Goal: Task Accomplishment & Management: Manage account settings

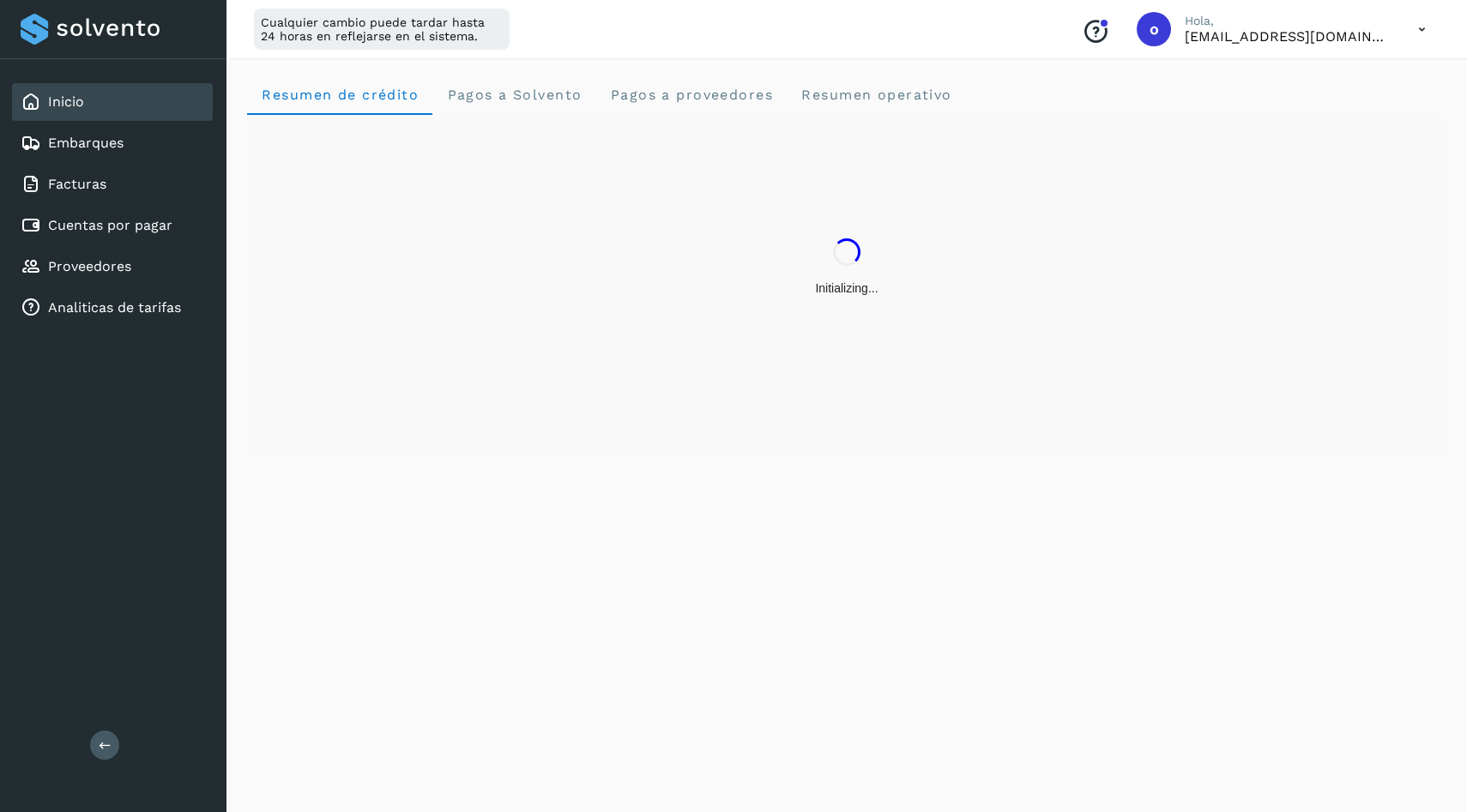
click at [108, 247] on div "Inicio Embarques Facturas Cuentas por pagar Proveedores Analiticas de tarifas" at bounding box center [113, 204] width 227 height 291
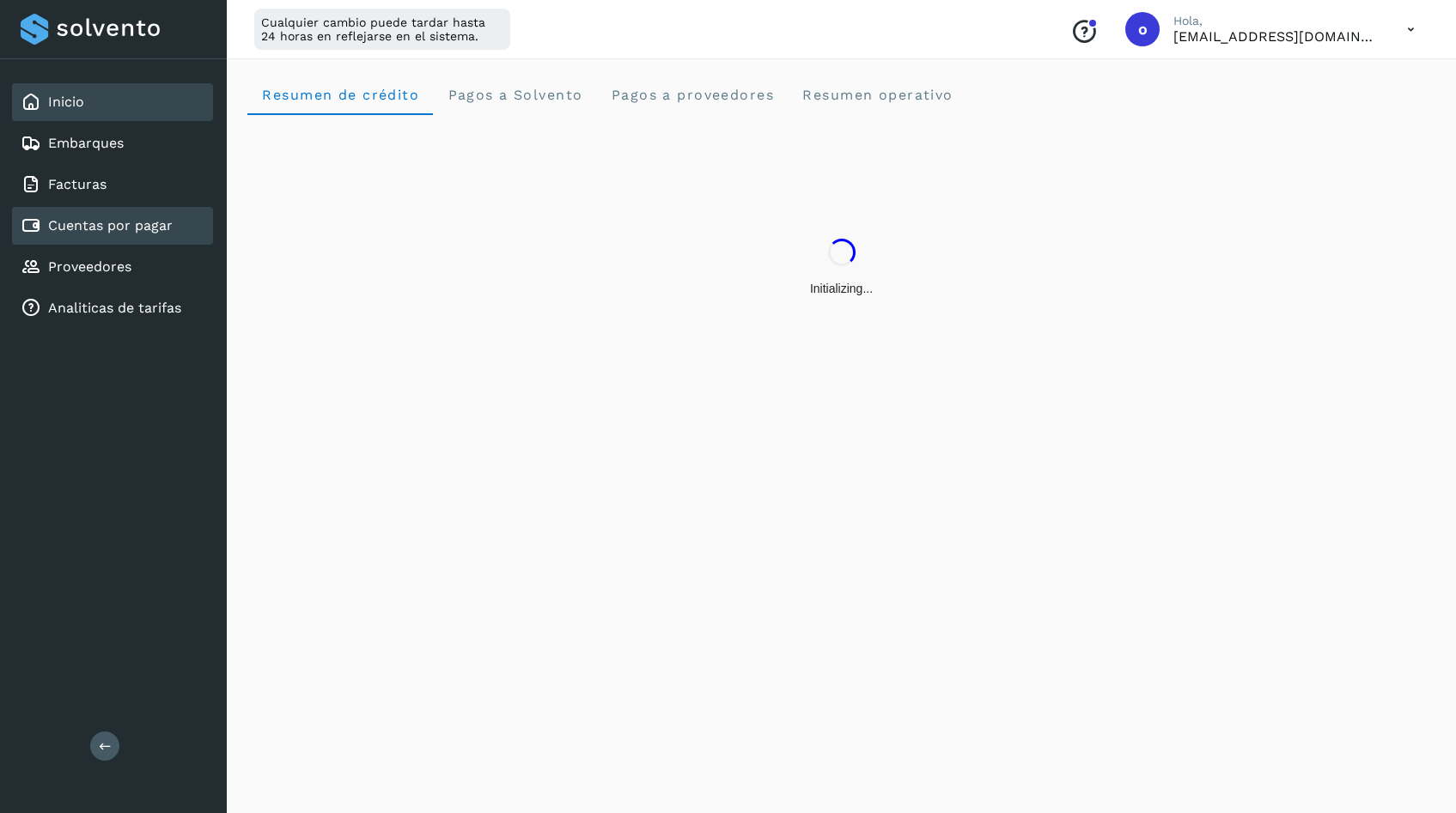
click at [126, 223] on link "Cuentas por pagar" at bounding box center [111, 225] width 124 height 16
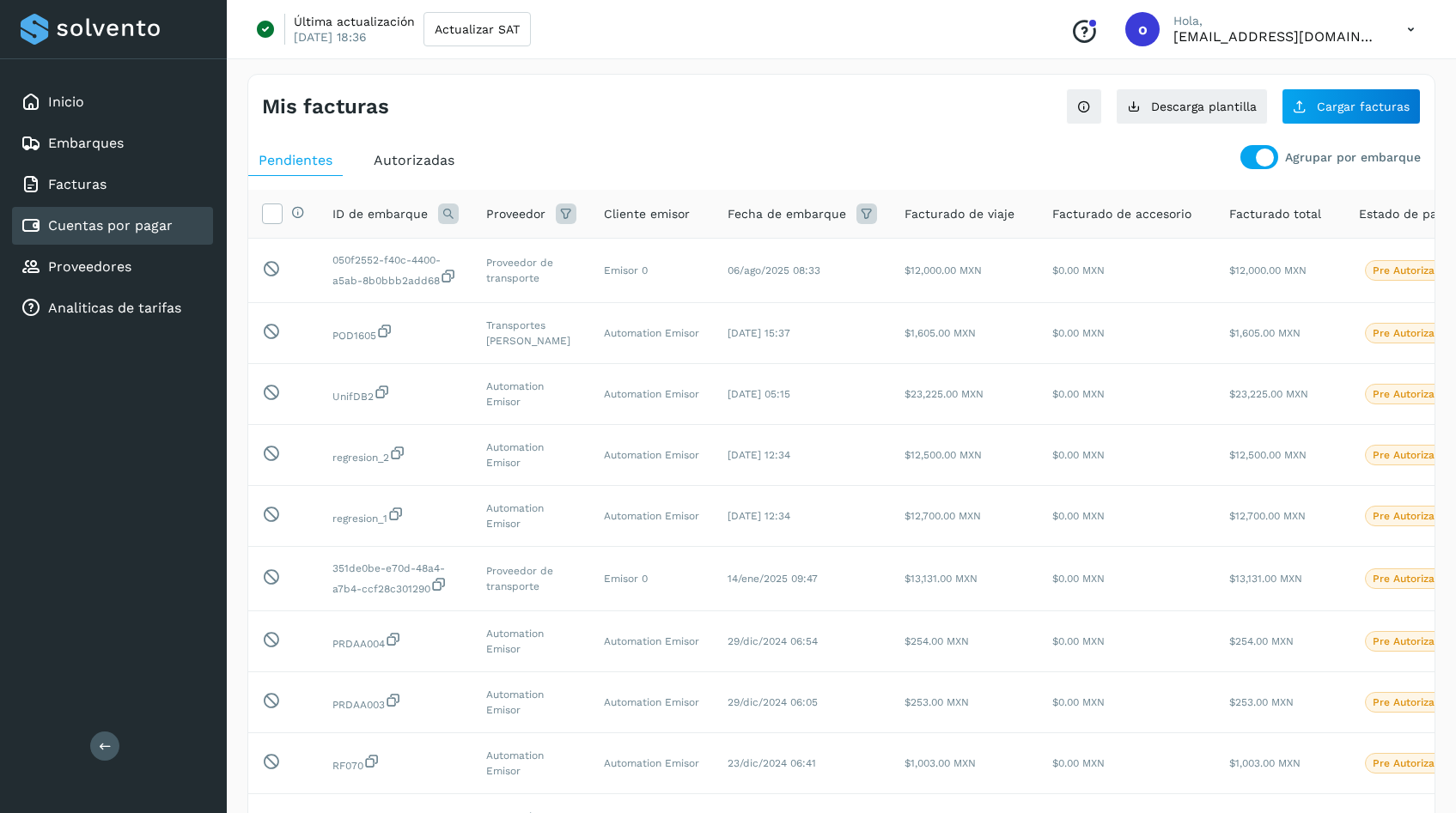
click at [1258, 157] on div at bounding box center [1265, 157] width 18 height 18
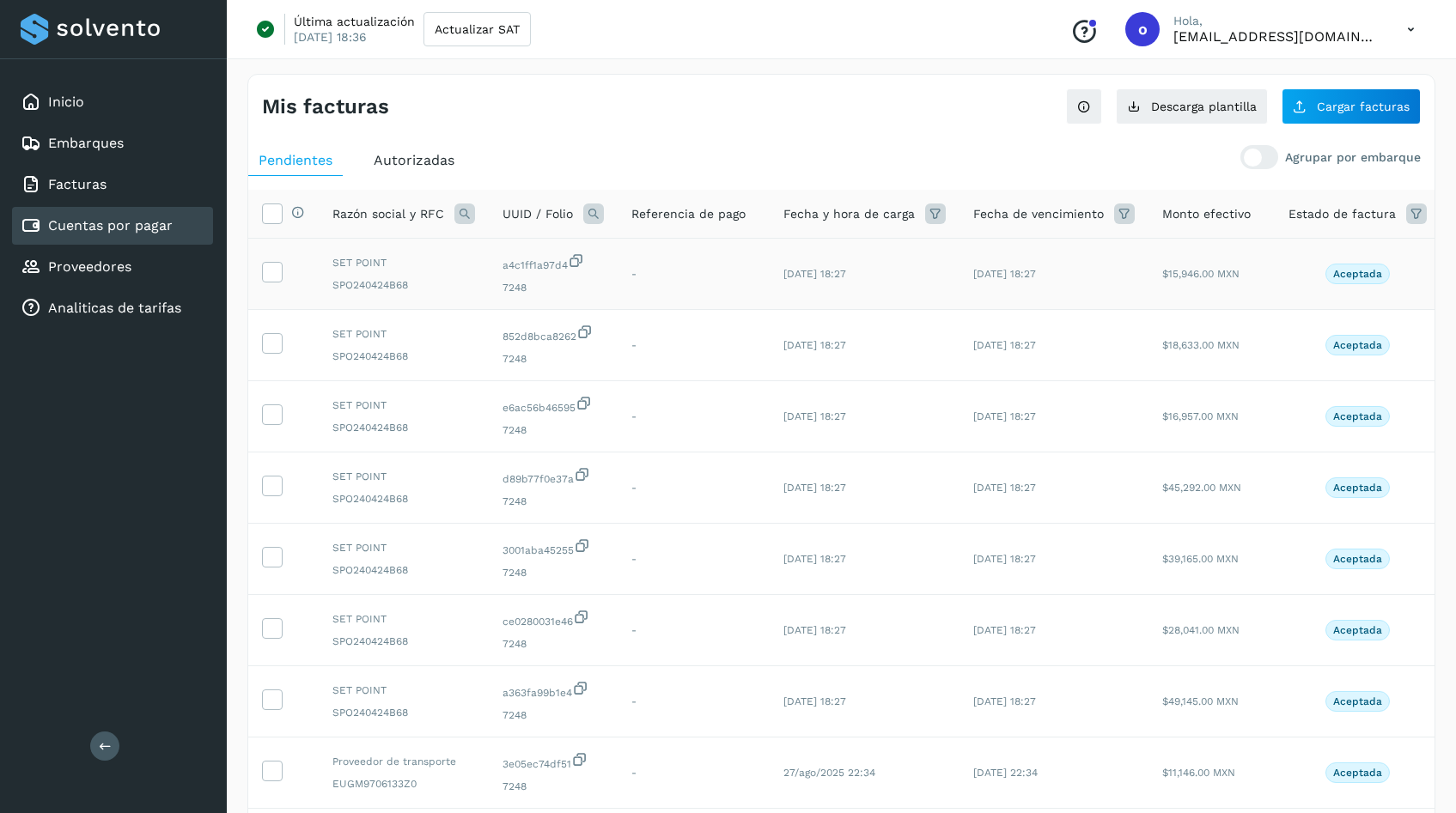
click at [274, 260] on td at bounding box center [283, 274] width 71 height 72
click at [272, 276] on icon at bounding box center [271, 270] width 18 height 18
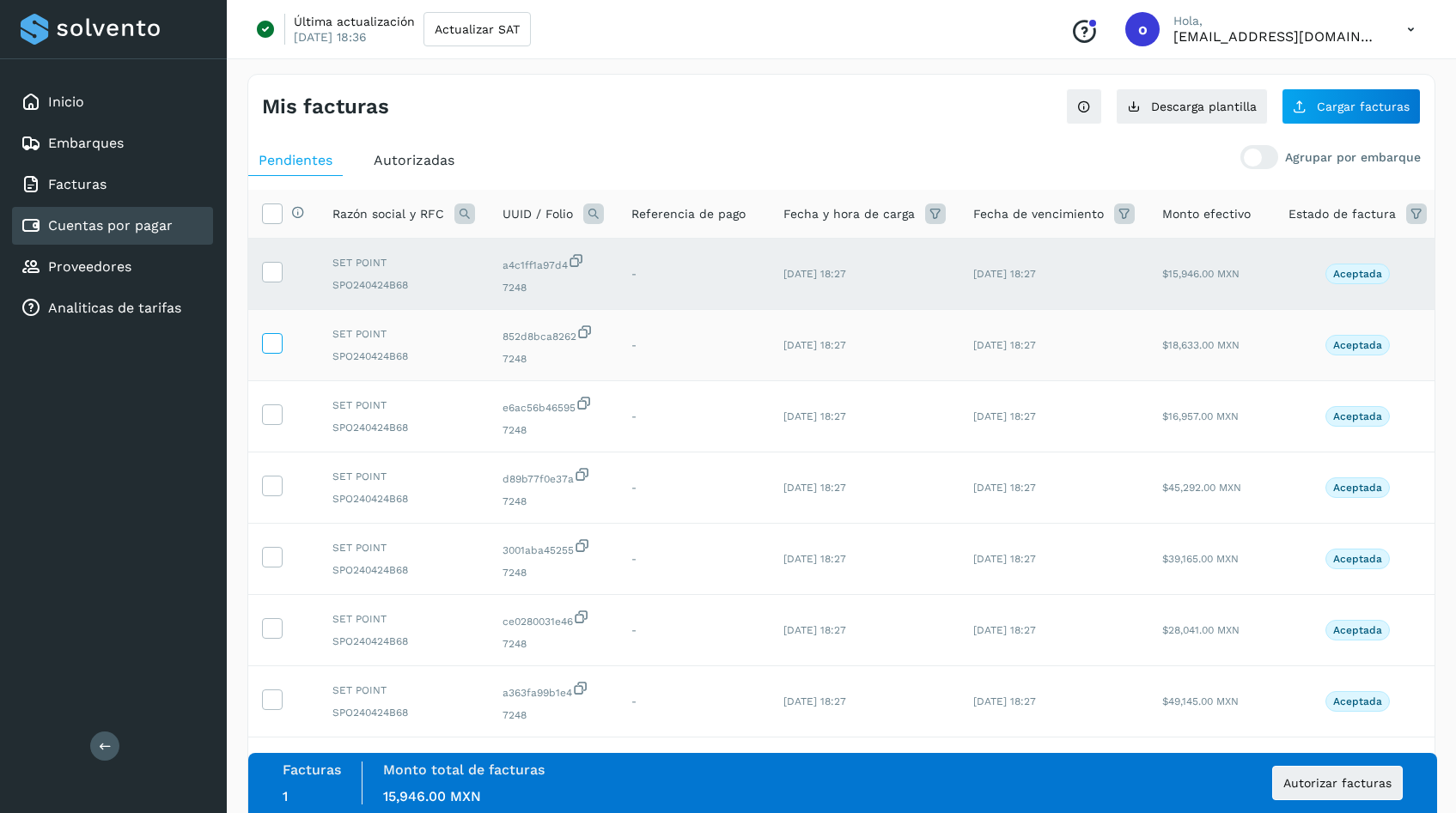
click at [272, 335] on icon at bounding box center [271, 342] width 18 height 18
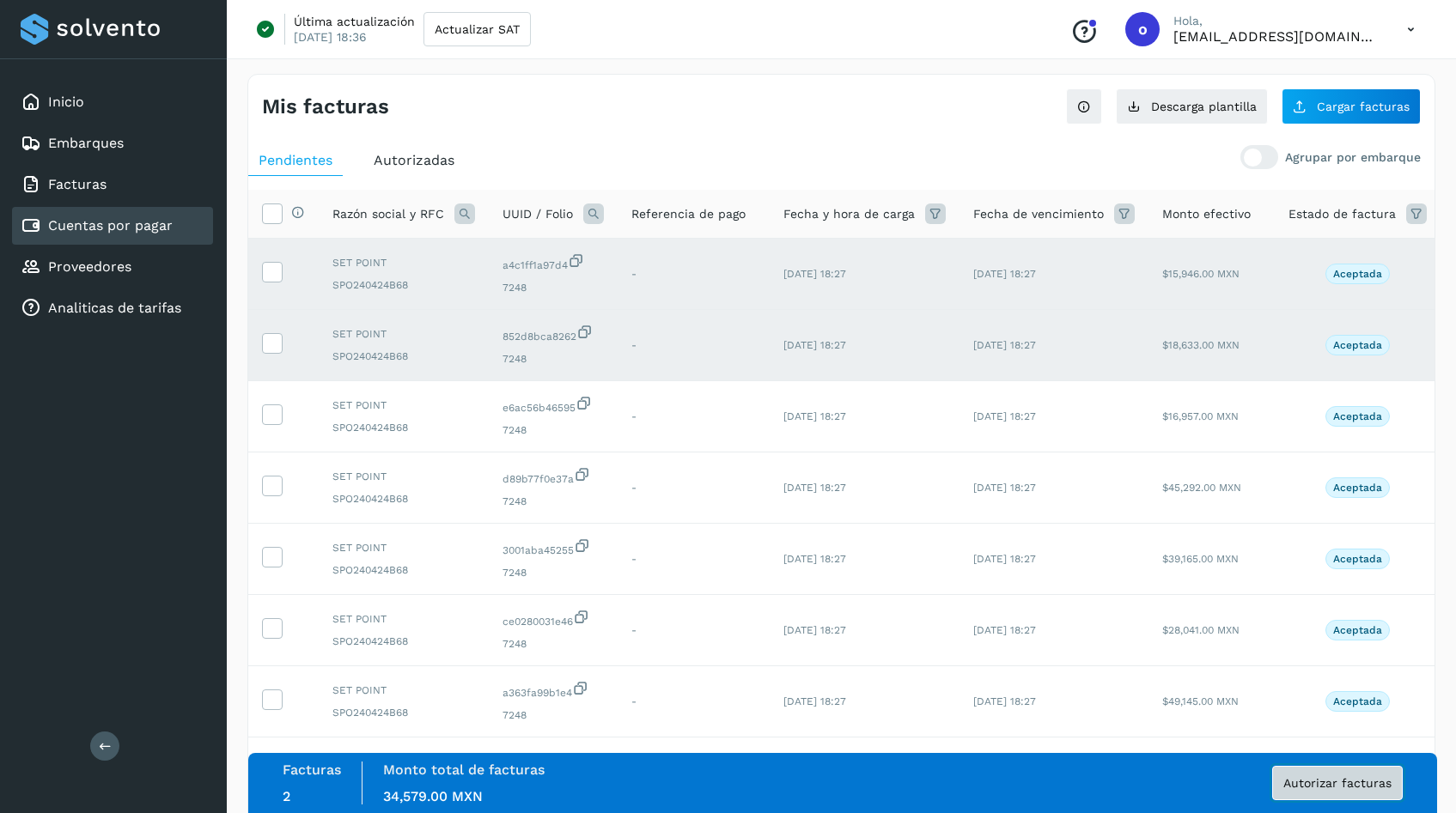
click at [1307, 785] on span "Autorizar facturas" at bounding box center [1338, 783] width 109 height 12
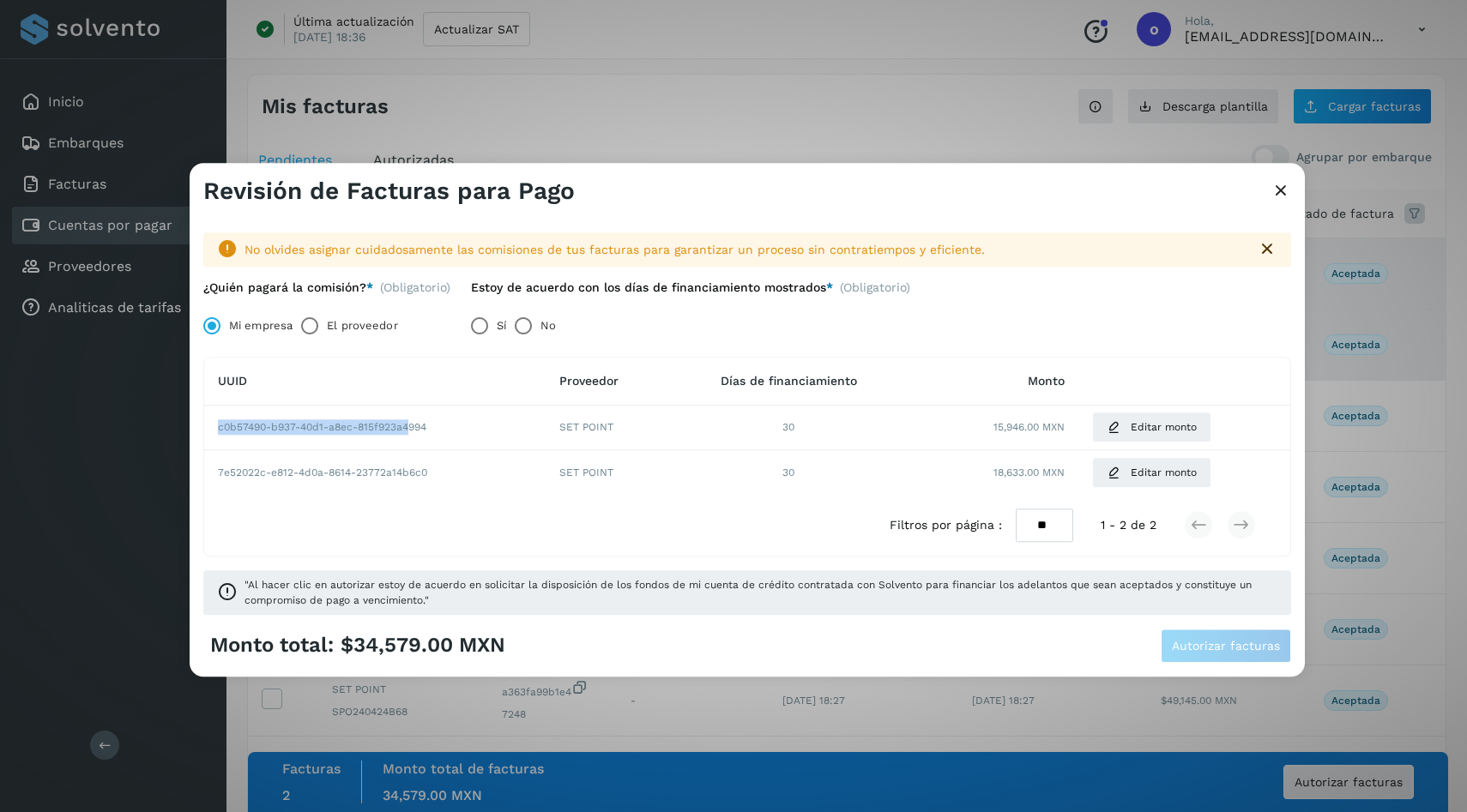
drag, startPoint x: 334, startPoint y: 419, endPoint x: 405, endPoint y: 429, distance: 71.7
click at [405, 429] on td "c0b57490-b937-40d1-a8ec-815f923a4994" at bounding box center [375, 428] width 342 height 45
click at [437, 427] on td "c0b57490-b937-40d1-a8ec-815f923a4994" at bounding box center [375, 428] width 342 height 45
drag, startPoint x: 437, startPoint y: 427, endPoint x: 257, endPoint y: 425, distance: 180.0
click at [257, 425] on td "c0b57490-b937-40d1-a8ec-815f923a4994" at bounding box center [375, 428] width 342 height 45
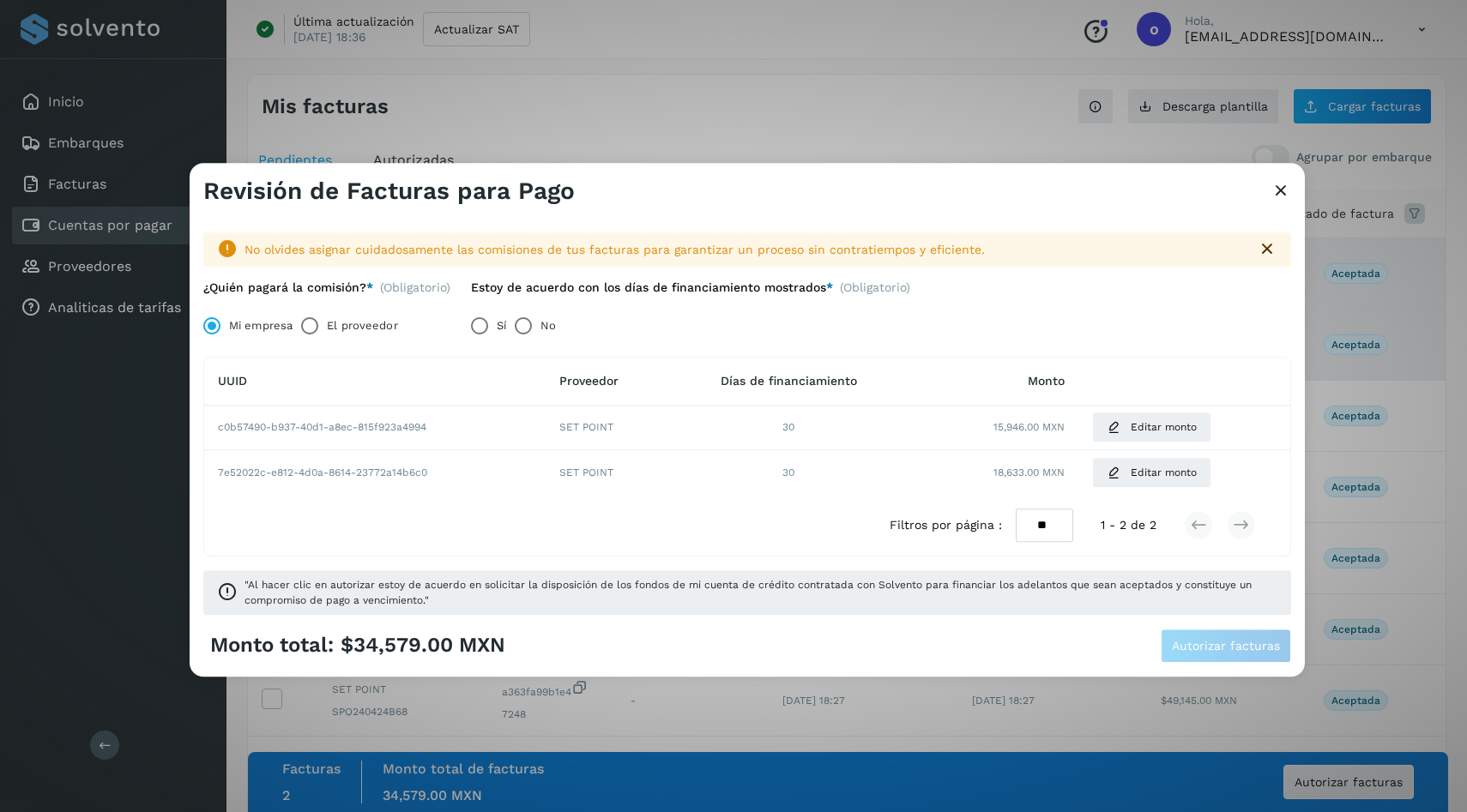
drag, startPoint x: 221, startPoint y: 421, endPoint x: 377, endPoint y: 441, distance: 157.3
click at [377, 441] on td "c0b57490-b937-40d1-a8ec-815f923a4994" at bounding box center [375, 428] width 342 height 45
drag, startPoint x: 665, startPoint y: 433, endPoint x: 557, endPoint y: 426, distance: 108.2
click at [557, 426] on td "SET POINT" at bounding box center [608, 428] width 125 height 45
click at [688, 426] on td "30" at bounding box center [789, 428] width 236 height 45
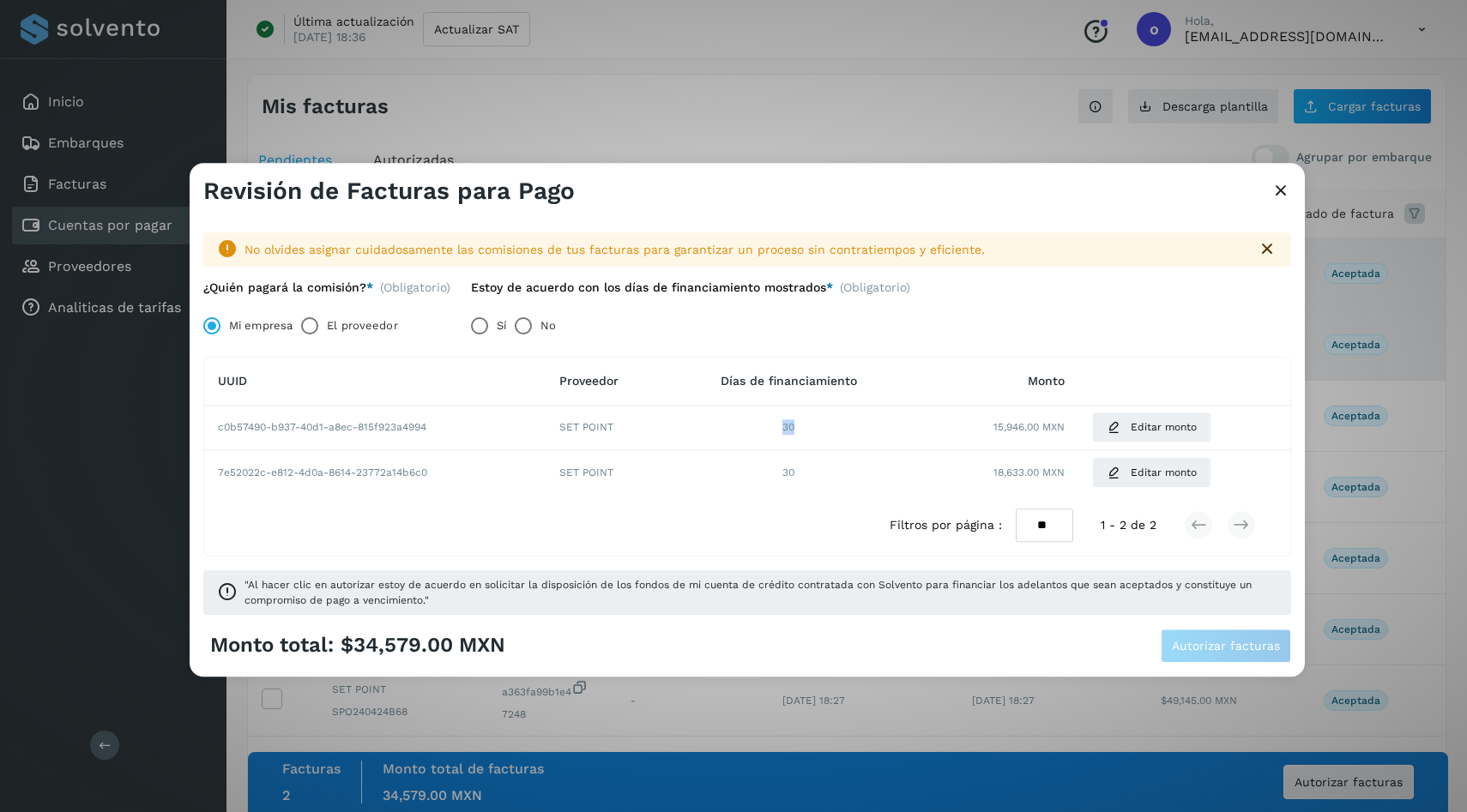
drag, startPoint x: 847, startPoint y: 429, endPoint x: 724, endPoint y: 411, distance: 124.3
click at [724, 411] on td "30" at bounding box center [789, 428] width 236 height 45
click at [676, 434] on td "30" at bounding box center [789, 428] width 236 height 45
drag, startPoint x: 989, startPoint y: 428, endPoint x: 1038, endPoint y: 425, distance: 49.1
click at [1038, 425] on div "15,946.00 MXN" at bounding box center [993, 428] width 144 height 15
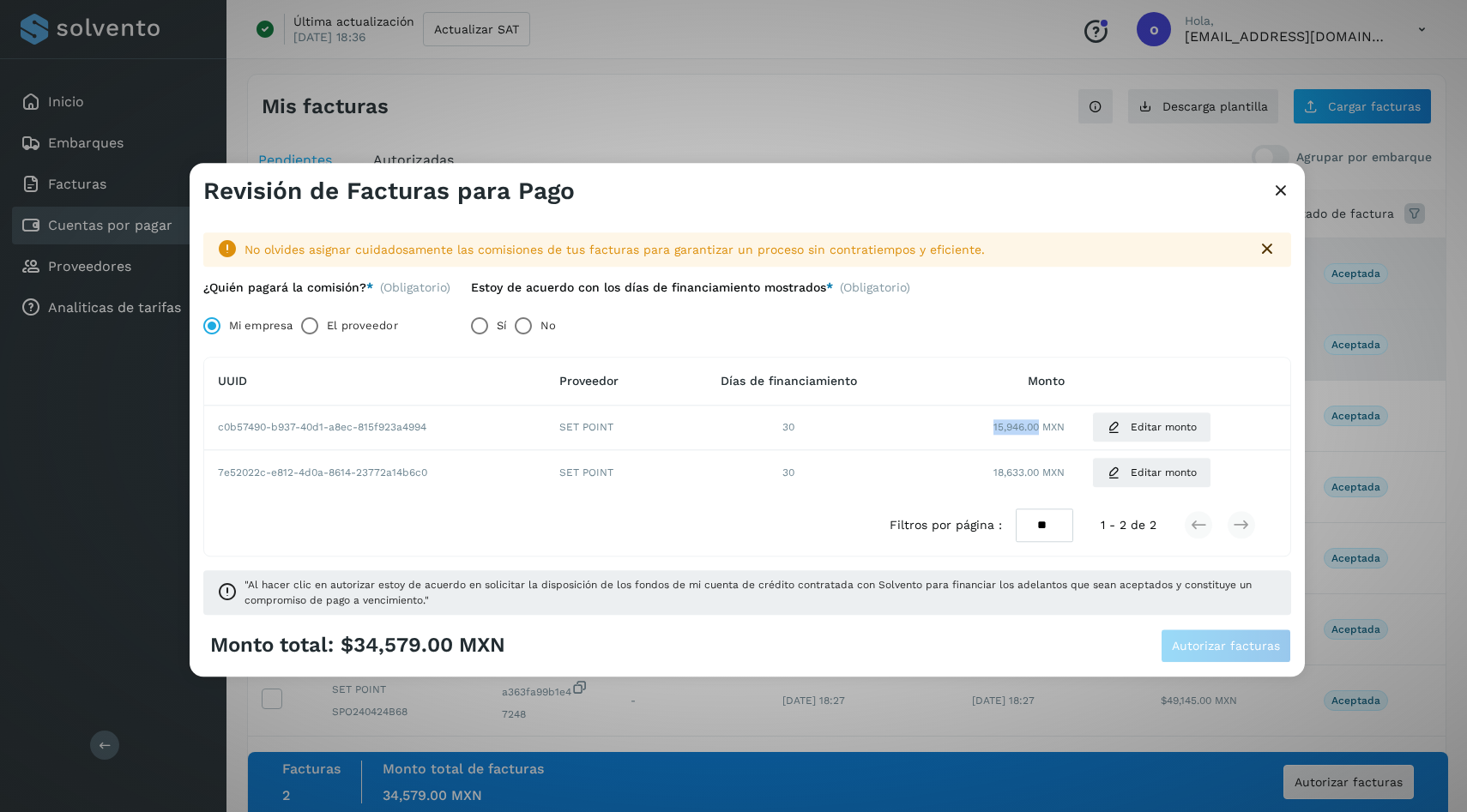
click at [980, 429] on div "15,946.00 MXN" at bounding box center [993, 428] width 144 height 15
drag, startPoint x: 980, startPoint y: 429, endPoint x: 1026, endPoint y: 425, distance: 46.2
click at [1026, 425] on div "15,946.00 MXN" at bounding box center [993, 428] width 144 height 15
click at [975, 426] on div "15,946.00 MXN" at bounding box center [993, 428] width 144 height 15
drag, startPoint x: 984, startPoint y: 426, endPoint x: 1036, endPoint y: 426, distance: 52.0
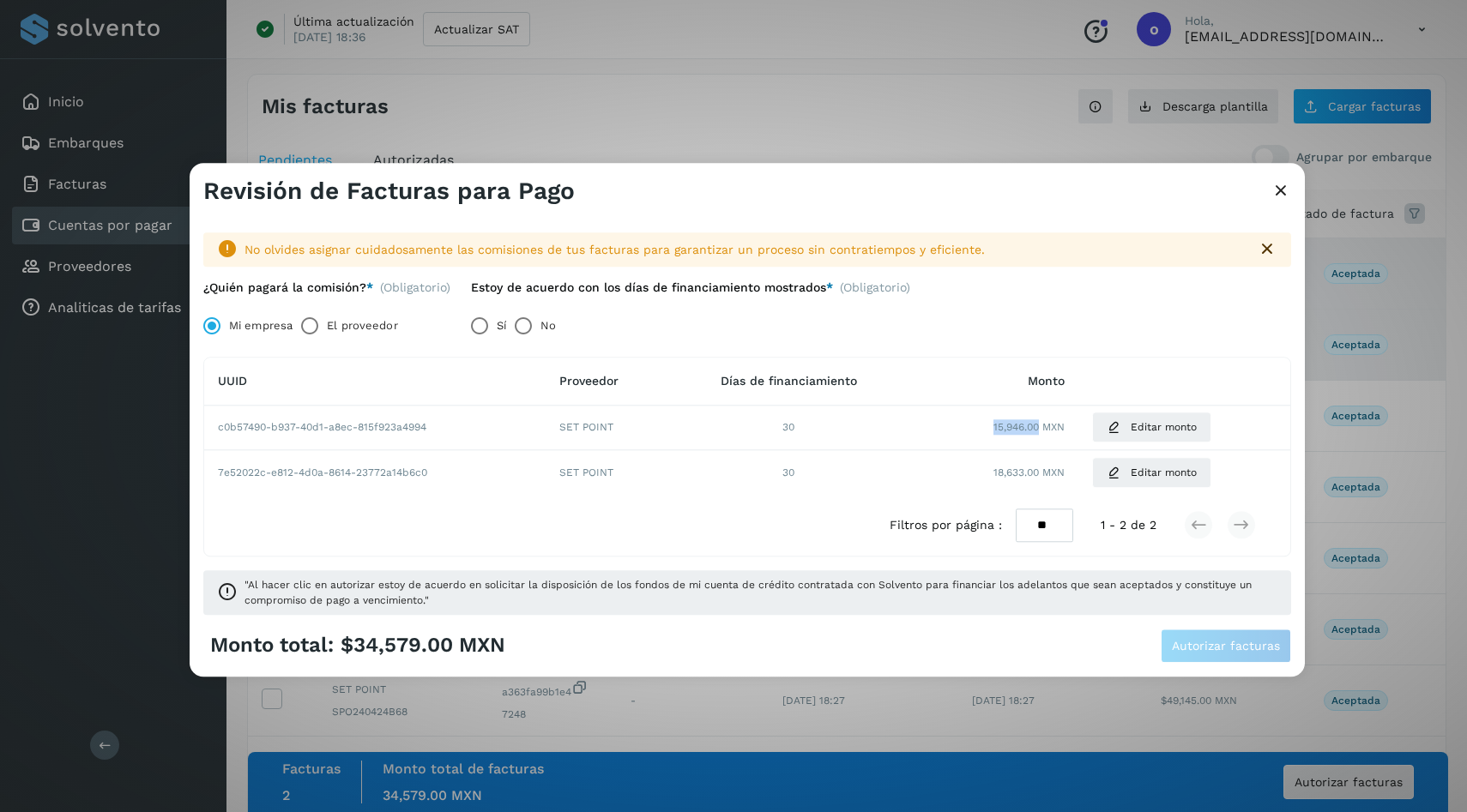
click at [1036, 426] on div "15,946.00 MXN" at bounding box center [993, 428] width 144 height 15
click at [674, 450] on td "30" at bounding box center [789, 472] width 236 height 45
